Goal: Task Accomplishment & Management: Use online tool/utility

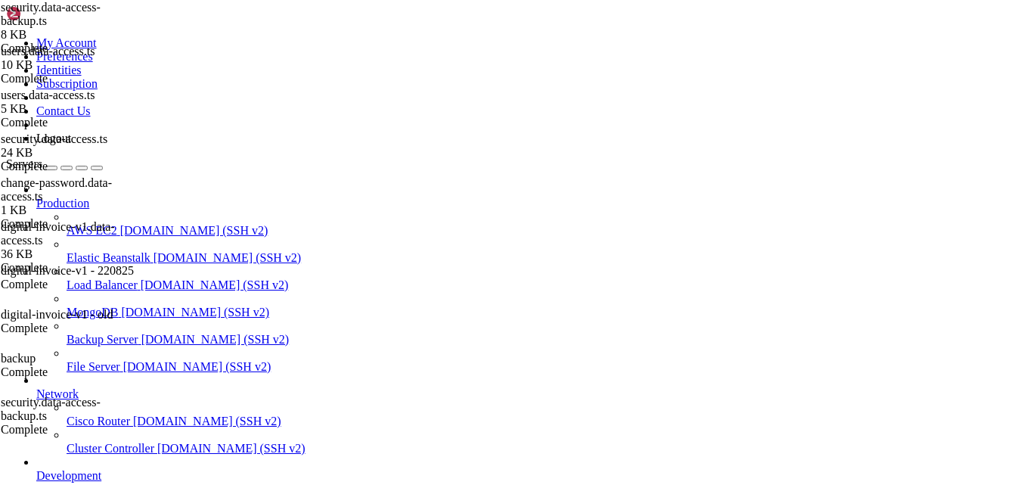
scroll to position [26, 0]
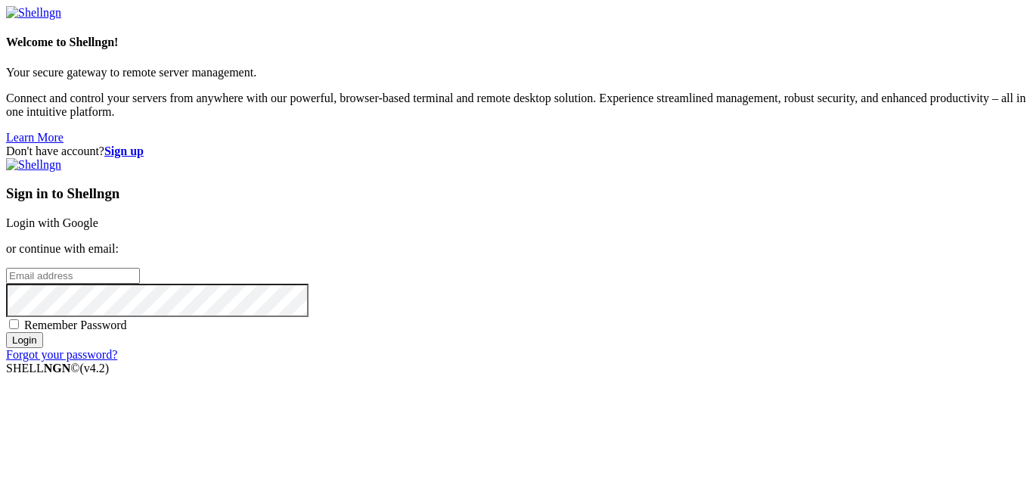
click at [98, 216] on link "Login with Google" at bounding box center [52, 222] width 92 height 13
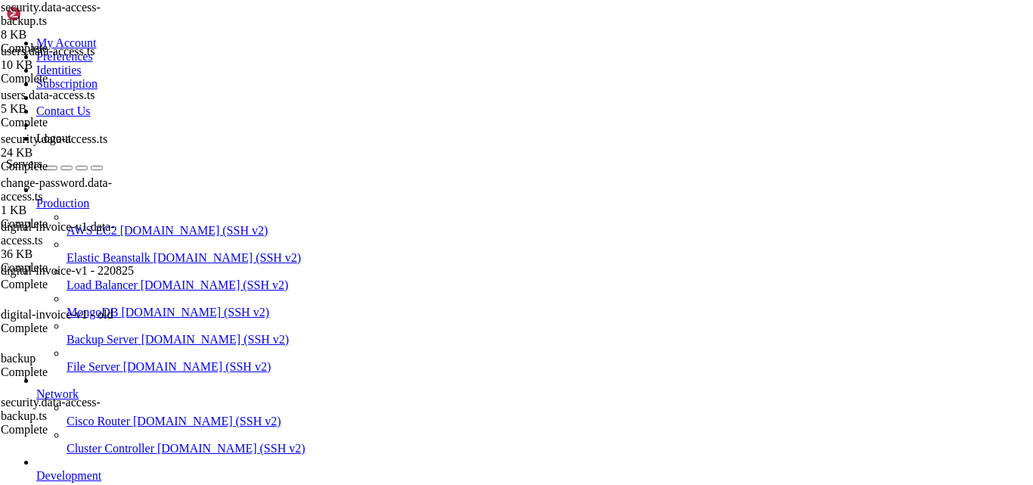
scroll to position [26, 0]
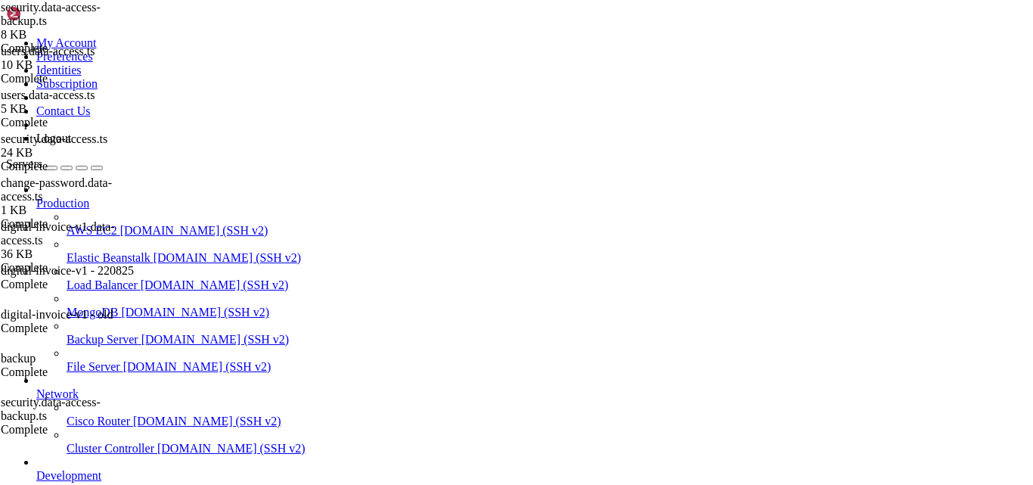
type input "/var/www/digitalinvoicing"
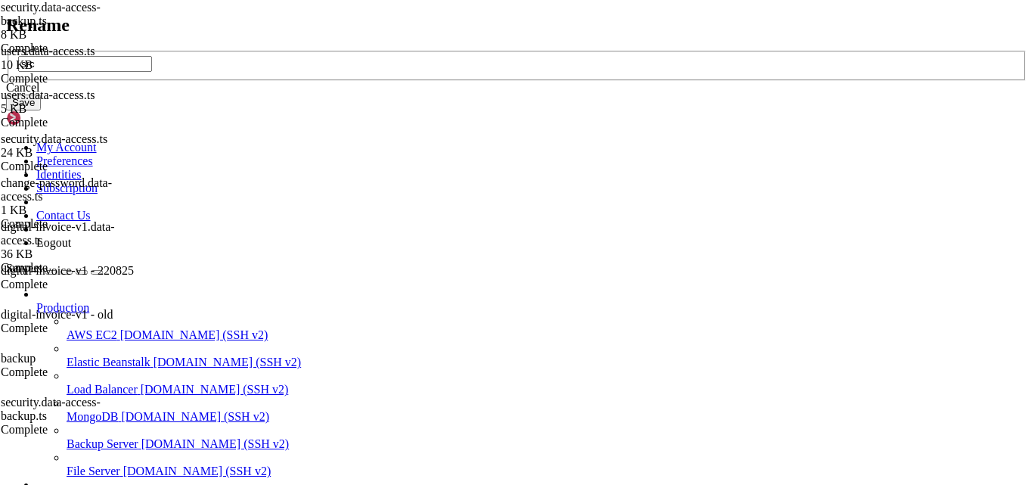
click at [152, 72] on input "src" at bounding box center [85, 64] width 134 height 16
type input "src-notworking-050925"
click at [41, 110] on button "Save" at bounding box center [23, 103] width 35 height 16
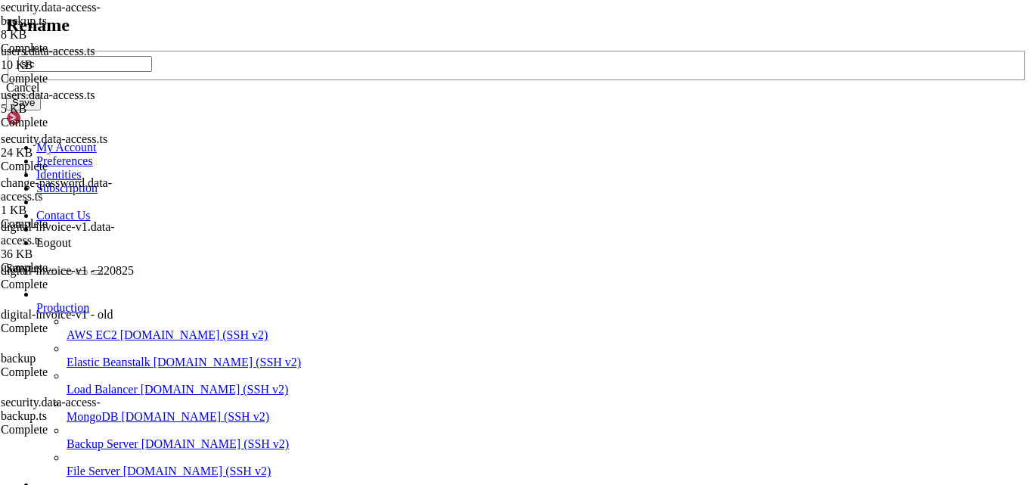
type input "src"
click at [41, 110] on button "Save" at bounding box center [23, 103] width 35 height 16
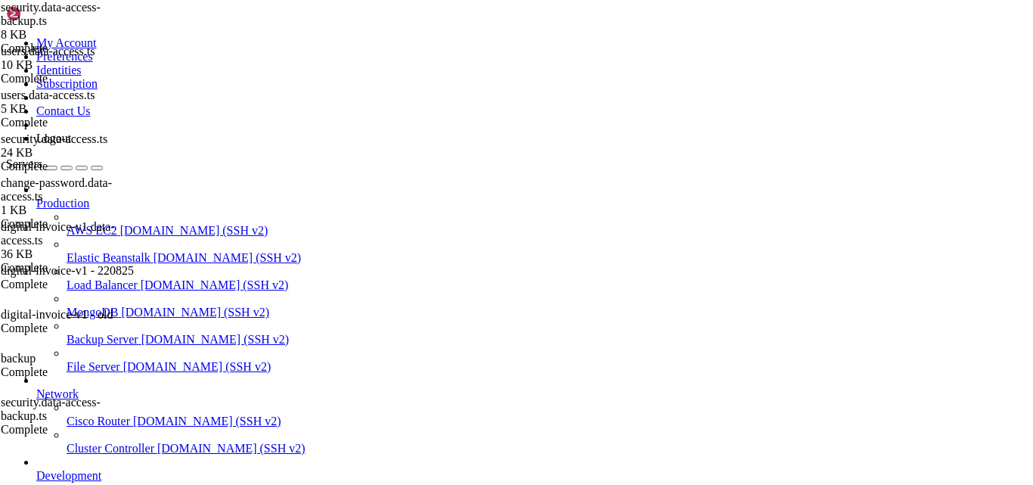
scroll to position [620, 0]
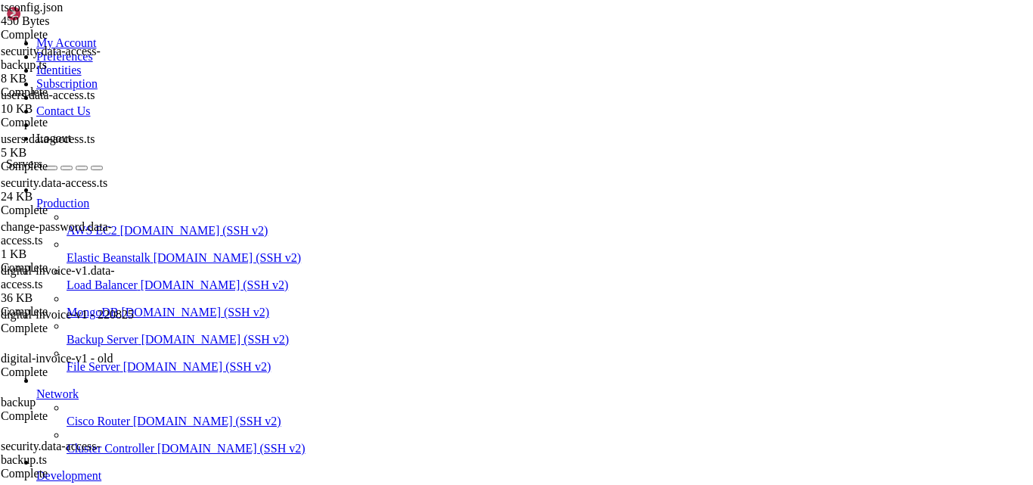
type textarea "}"
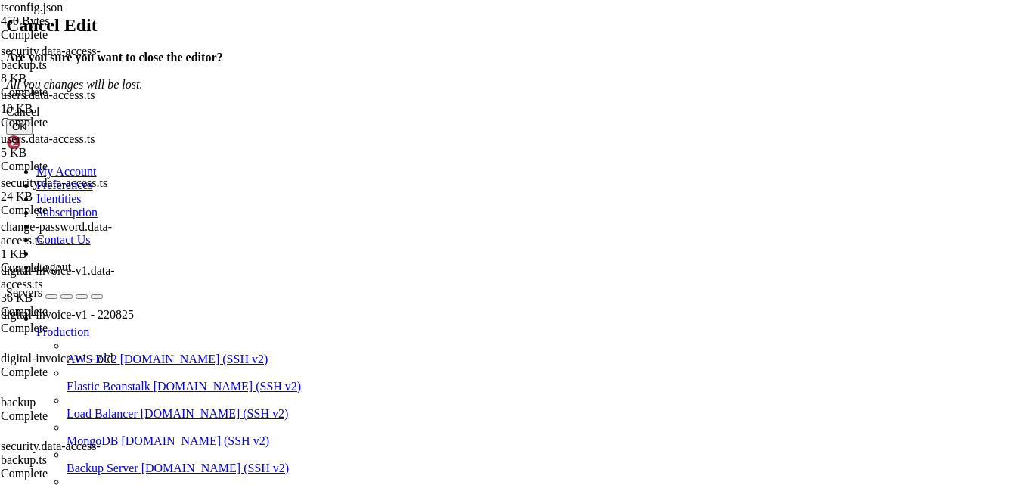
click at [33, 135] on button "OK" at bounding box center [19, 127] width 26 height 16
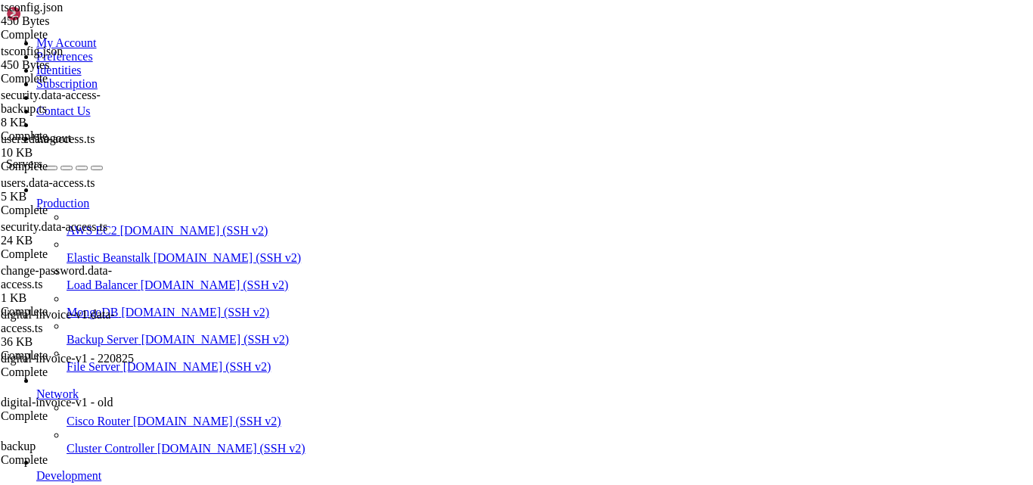
type textarea "}"
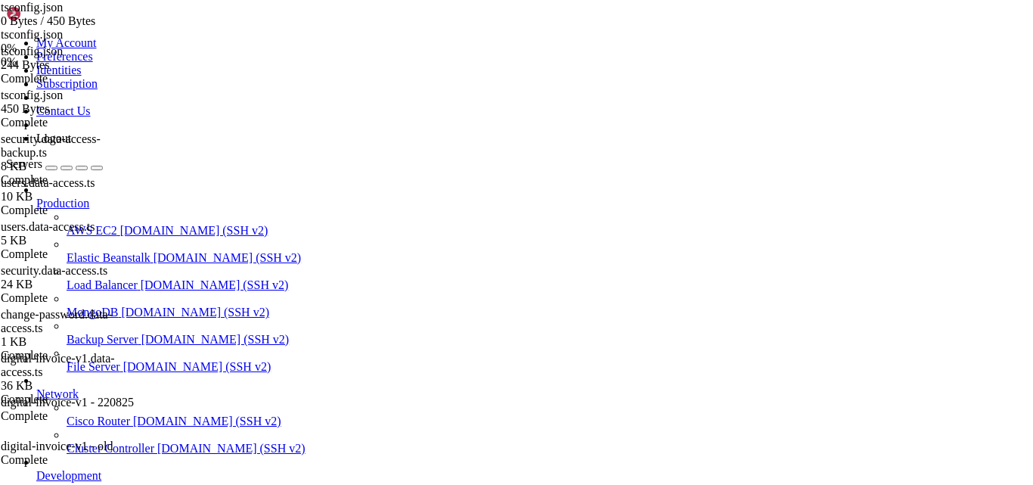
scroll to position [0, 0]
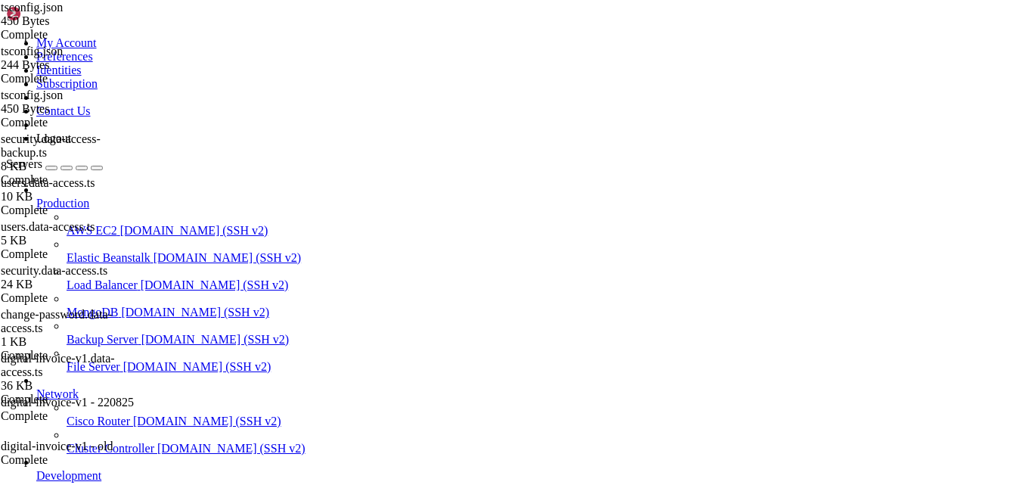
type input "/var/www/digitalinvoicing"
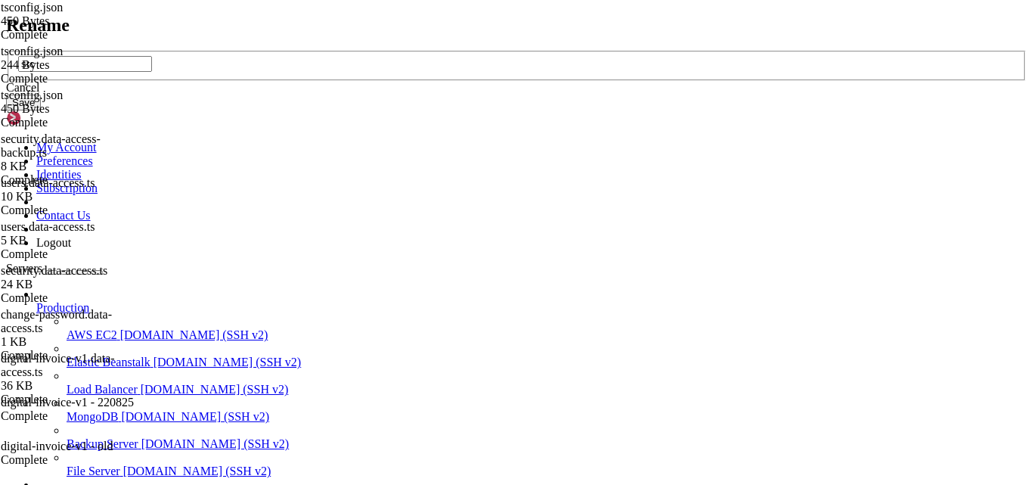
type input "src"
click at [561, 95] on div "Cancel" at bounding box center [516, 88] width 1021 height 14
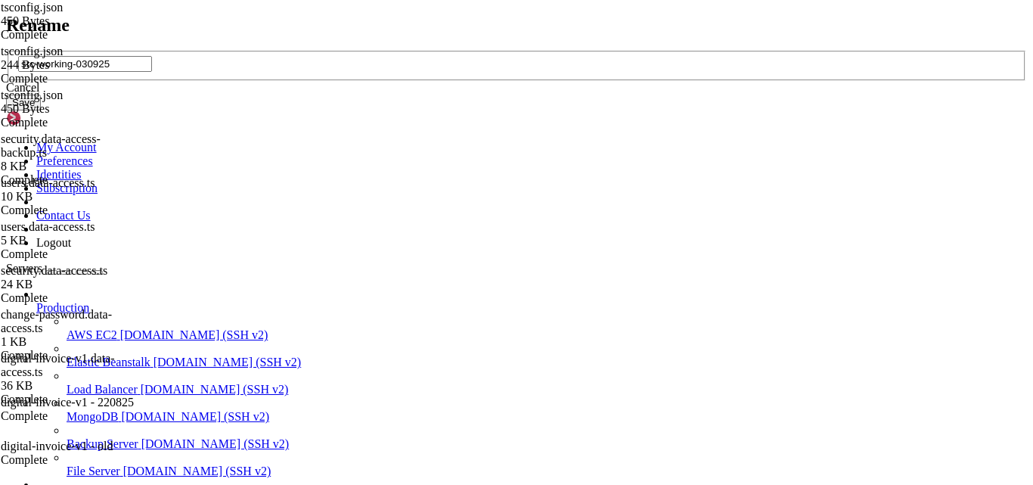
type input "src-working-030925"
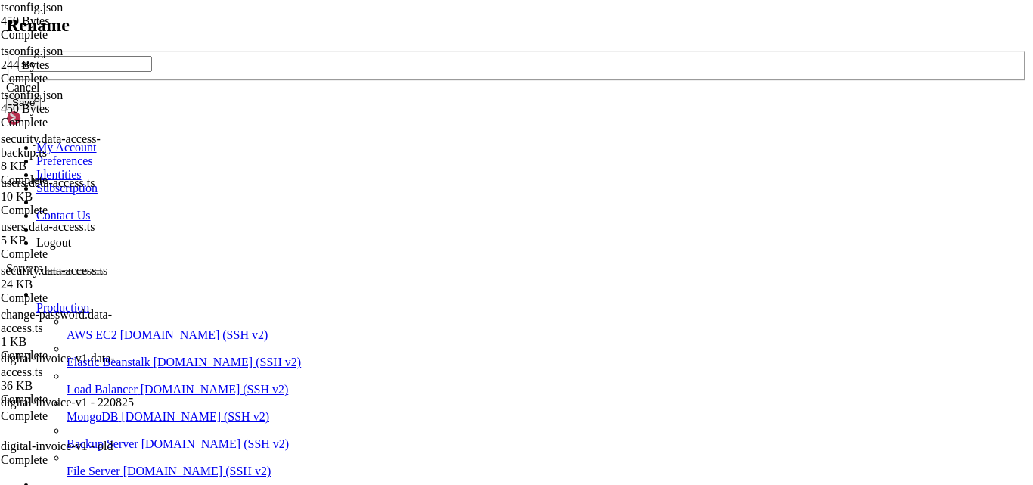
type input "src"
